Goal: Entertainment & Leisure: Consume media (video, audio)

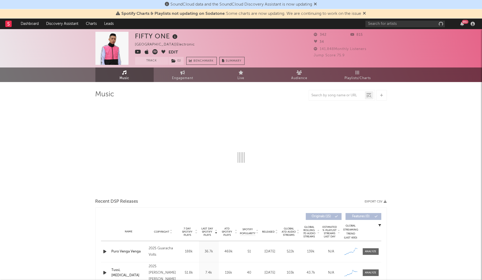
select select "1w"
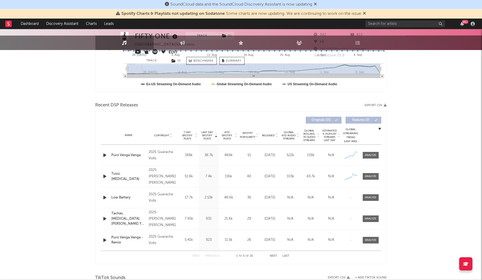
scroll to position [181, 0]
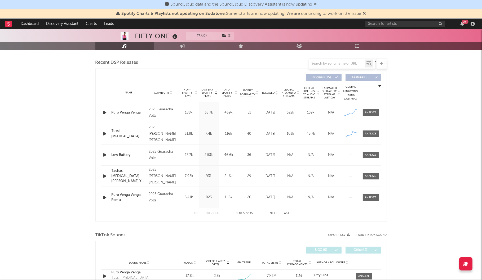
click at [106, 113] on icon "button" at bounding box center [105, 112] width 6 height 7
click at [219, 275] on div "00:01 00:29" at bounding box center [241, 273] width 93 height 13
click at [229, 273] on div at bounding box center [241, 273] width 66 height 1
click at [241, 273] on div at bounding box center [241, 273] width 66 height 1
click at [167, 274] on icon "button" at bounding box center [165, 274] width 3 height 4
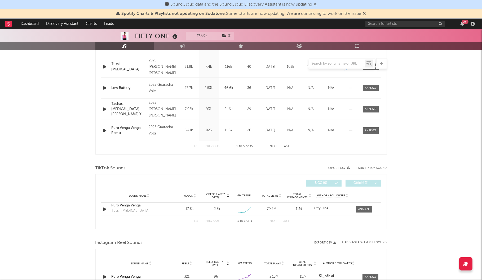
scroll to position [281, 0]
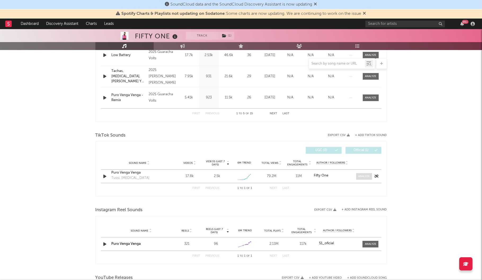
click at [366, 177] on div at bounding box center [363, 177] width 11 height 4
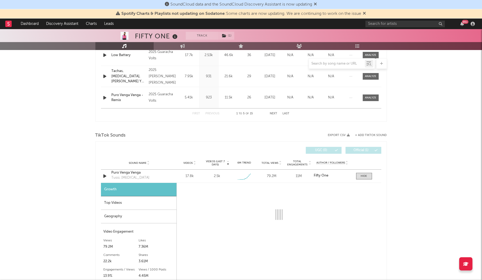
click at [139, 206] on div "Top Videos" at bounding box center [139, 204] width 76 height 14
